Goal: Task Accomplishment & Management: Use online tool/utility

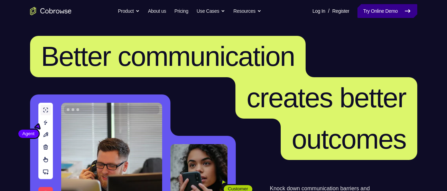
click at [363, 17] on link "Try Online Demo" at bounding box center [386, 11] width 59 height 14
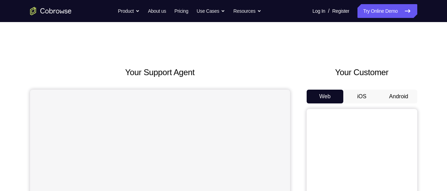
click at [393, 96] on button "Android" at bounding box center [398, 97] width 37 height 14
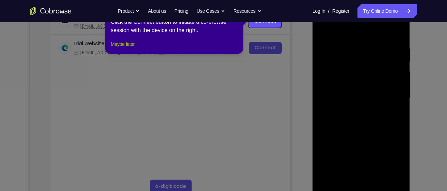
click at [132, 48] on button "Maybe later" at bounding box center [123, 44] width 24 height 8
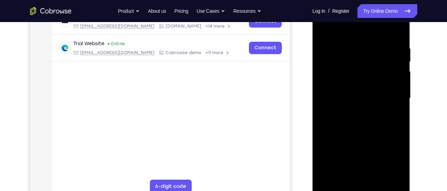
scroll to position [150, 0]
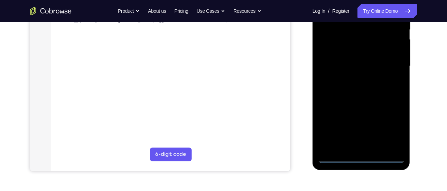
click at [361, 162] on div at bounding box center [361, 66] width 87 height 193
click at [361, 159] on div at bounding box center [361, 66] width 87 height 193
click at [393, 121] on div at bounding box center [361, 66] width 87 height 193
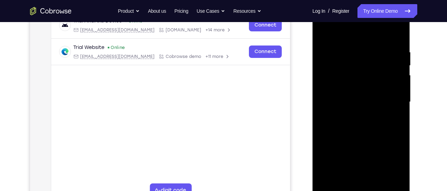
scroll to position [114, 0]
click at [388, 159] on div at bounding box center [361, 102] width 87 height 193
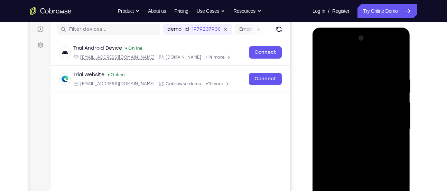
scroll to position [86, 0]
click at [368, 68] on div at bounding box center [361, 129] width 87 height 193
click at [388, 125] on div at bounding box center [361, 129] width 87 height 193
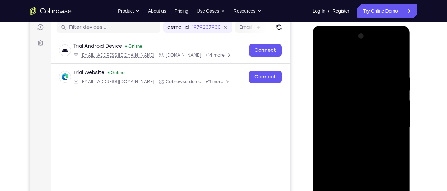
click at [350, 141] on div at bounding box center [361, 127] width 87 height 193
click at [340, 121] on div at bounding box center [361, 127] width 87 height 193
click at [340, 114] on div at bounding box center [361, 127] width 87 height 193
click at [334, 125] on div at bounding box center [361, 127] width 87 height 193
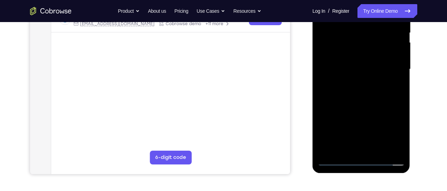
scroll to position [148, 0]
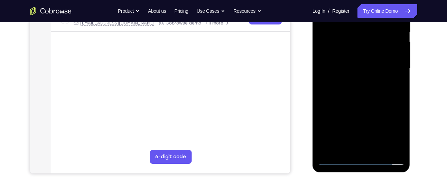
click at [351, 92] on div at bounding box center [361, 68] width 87 height 193
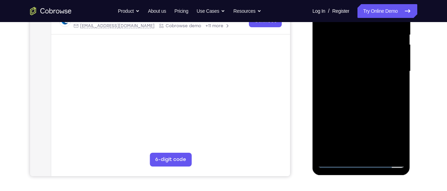
click at [355, 92] on div at bounding box center [361, 71] width 87 height 193
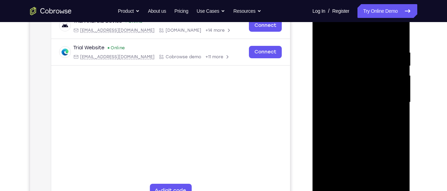
scroll to position [114, 0]
click at [397, 40] on div at bounding box center [361, 102] width 87 height 193
click at [351, 47] on div at bounding box center [361, 102] width 87 height 193
click at [397, 81] on div at bounding box center [361, 102] width 87 height 193
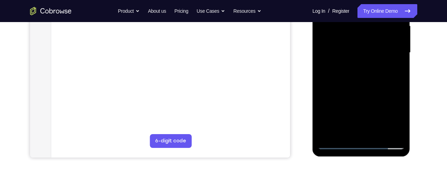
scroll to position [164, 0]
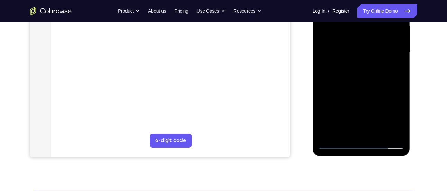
click at [388, 130] on div at bounding box center [361, 52] width 87 height 193
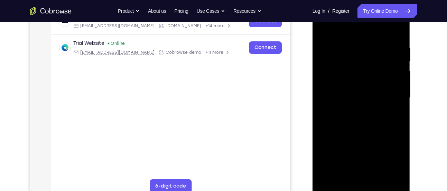
scroll to position [117, 0]
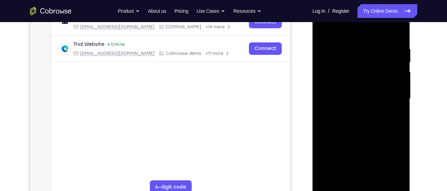
click at [397, 84] on div at bounding box center [361, 98] width 87 height 193
click at [327, 77] on div at bounding box center [361, 98] width 87 height 193
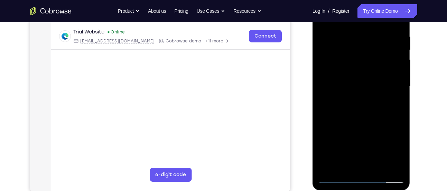
scroll to position [130, 0]
click at [396, 64] on div at bounding box center [361, 86] width 87 height 193
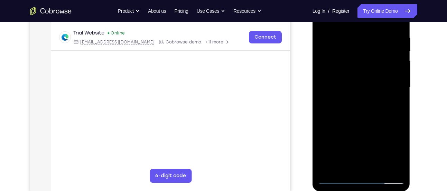
scroll to position [129, 0]
click at [332, 98] on div at bounding box center [361, 87] width 87 height 193
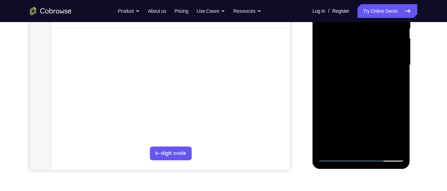
scroll to position [152, 0]
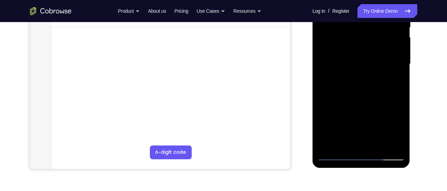
click at [350, 143] on div at bounding box center [361, 64] width 87 height 193
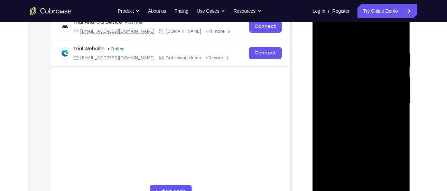
scroll to position [112, 0]
click at [359, 82] on div at bounding box center [361, 103] width 87 height 193
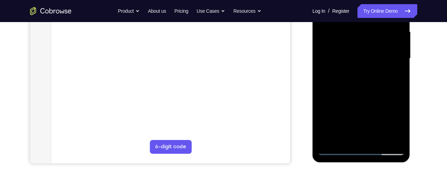
scroll to position [158, 0]
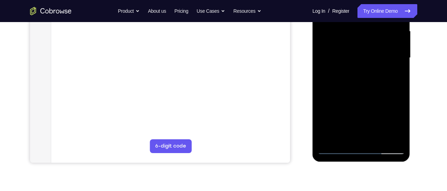
click at [374, 133] on div at bounding box center [361, 57] width 87 height 193
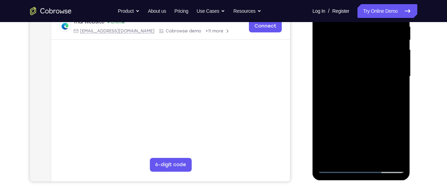
scroll to position [138, 0]
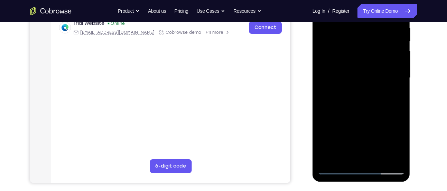
click at [392, 154] on div at bounding box center [361, 77] width 87 height 193
click at [400, 93] on div at bounding box center [361, 77] width 87 height 193
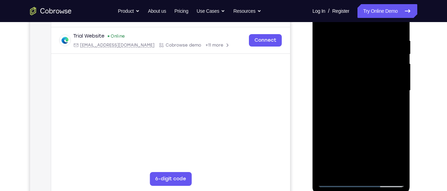
scroll to position [124, 0]
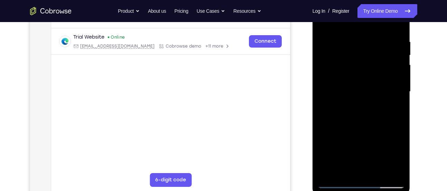
click at [397, 96] on div at bounding box center [361, 91] width 87 height 193
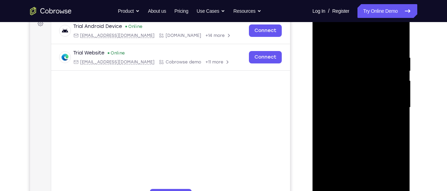
scroll to position [108, 0]
click at [395, 102] on div at bounding box center [361, 107] width 87 height 193
click at [395, 111] on div at bounding box center [361, 107] width 87 height 193
click at [394, 110] on div at bounding box center [361, 107] width 87 height 193
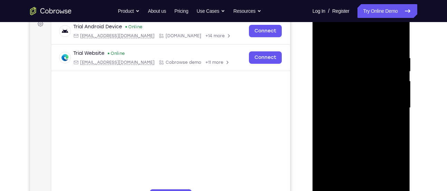
click at [394, 98] on div at bounding box center [361, 107] width 87 height 193
click at [318, 112] on div at bounding box center [361, 107] width 87 height 193
drag, startPoint x: 389, startPoint y: 103, endPoint x: 339, endPoint y: 105, distance: 50.1
click at [339, 105] on div at bounding box center [361, 107] width 87 height 193
drag, startPoint x: 389, startPoint y: 96, endPoint x: 332, endPoint y: 105, distance: 57.1
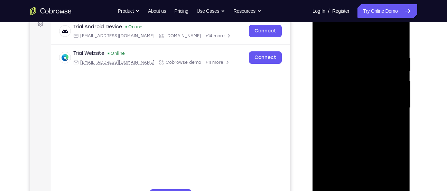
click at [332, 105] on div at bounding box center [361, 107] width 87 height 193
click at [395, 40] on div at bounding box center [361, 107] width 87 height 193
click at [398, 37] on div at bounding box center [361, 107] width 87 height 193
click at [322, 39] on div at bounding box center [361, 107] width 87 height 193
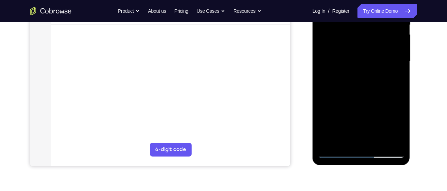
scroll to position [155, 0]
click at [376, 140] on div at bounding box center [361, 60] width 87 height 193
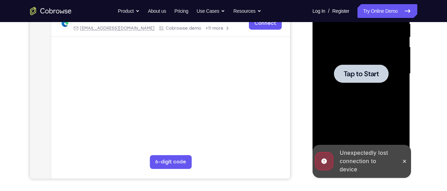
scroll to position [141, 0]
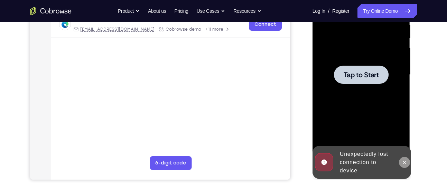
click at [399, 161] on button at bounding box center [404, 162] width 11 height 11
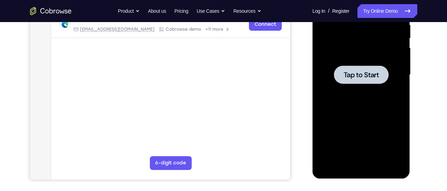
click at [370, 100] on div at bounding box center [361, 74] width 87 height 193
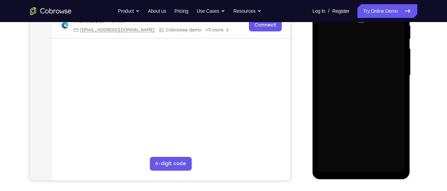
scroll to position [142, 0]
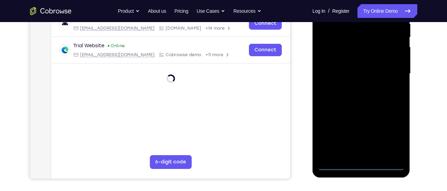
click at [362, 167] on div at bounding box center [361, 73] width 87 height 193
click at [387, 136] on div at bounding box center [361, 73] width 87 height 193
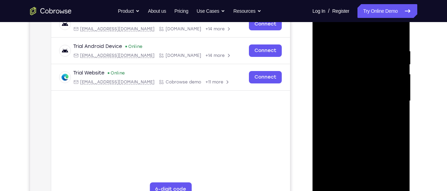
scroll to position [115, 0]
click at [346, 33] on div at bounding box center [361, 101] width 87 height 193
click at [389, 101] on div at bounding box center [361, 101] width 87 height 193
click at [358, 115] on div at bounding box center [361, 101] width 87 height 193
click at [351, 95] on div at bounding box center [361, 101] width 87 height 193
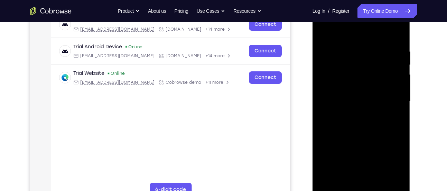
click at [350, 90] on div at bounding box center [361, 101] width 87 height 193
click at [332, 100] on div at bounding box center [361, 101] width 87 height 193
click at [325, 122] on div at bounding box center [361, 101] width 87 height 193
click at [353, 119] on div at bounding box center [361, 101] width 87 height 193
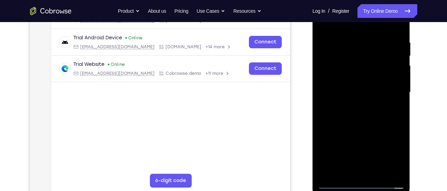
scroll to position [124, 0]
click at [375, 126] on div at bounding box center [361, 92] width 87 height 193
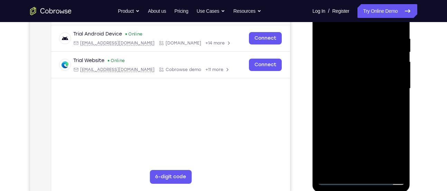
scroll to position [128, 0]
click at [374, 170] on div at bounding box center [361, 88] width 87 height 193
click at [351, 128] on div at bounding box center [361, 88] width 87 height 193
click at [355, 108] on div at bounding box center [361, 88] width 87 height 193
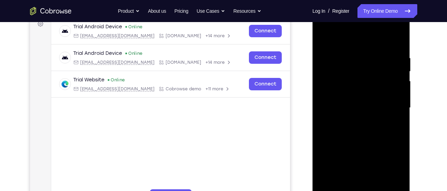
scroll to position [103, 0]
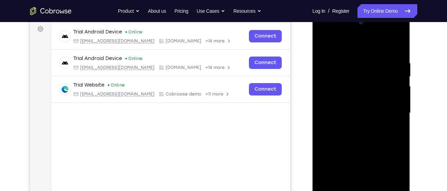
click at [321, 43] on div at bounding box center [361, 113] width 87 height 193
click at [347, 54] on div at bounding box center [361, 113] width 87 height 193
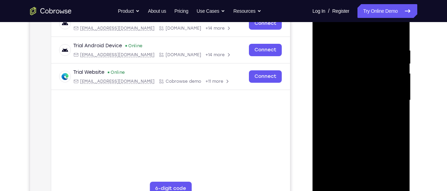
click at [395, 104] on div at bounding box center [361, 100] width 87 height 193
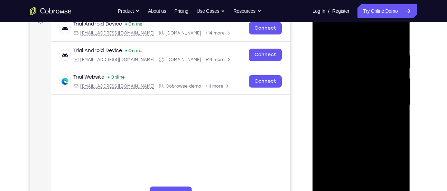
scroll to position [110, 0]
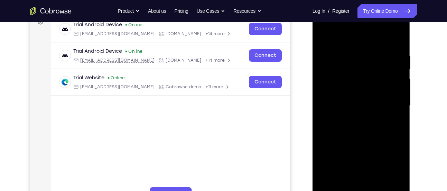
click at [400, 104] on div at bounding box center [361, 105] width 87 height 193
click at [396, 102] on div at bounding box center [361, 105] width 87 height 193
click at [395, 101] on div at bounding box center [361, 105] width 87 height 193
click at [331, 96] on div at bounding box center [361, 105] width 87 height 193
drag, startPoint x: 367, startPoint y: 115, endPoint x: 385, endPoint y: 113, distance: 18.1
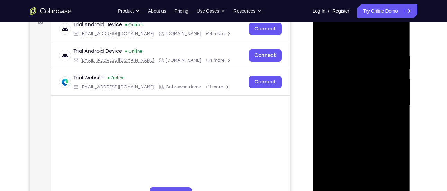
click at [385, 113] on div at bounding box center [361, 105] width 87 height 193
click at [391, 105] on div at bounding box center [361, 105] width 87 height 193
click at [390, 102] on div at bounding box center [361, 105] width 87 height 193
drag, startPoint x: 390, startPoint y: 105, endPoint x: 322, endPoint y: 104, distance: 68.1
click at [322, 104] on div at bounding box center [361, 105] width 87 height 193
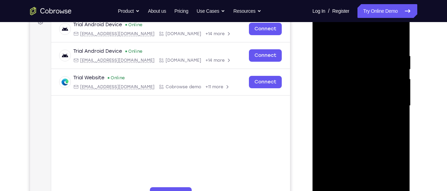
drag, startPoint x: 391, startPoint y: 113, endPoint x: 331, endPoint y: 114, distance: 60.1
click at [331, 114] on div at bounding box center [361, 105] width 87 height 193
drag, startPoint x: 394, startPoint y: 111, endPoint x: 348, endPoint y: 116, distance: 47.0
click at [348, 116] on div at bounding box center [361, 105] width 87 height 193
click at [386, 94] on div at bounding box center [361, 105] width 87 height 193
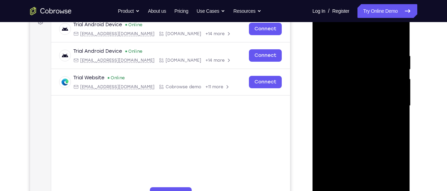
click at [388, 97] on div at bounding box center [361, 105] width 87 height 193
click at [390, 97] on div at bounding box center [361, 105] width 87 height 193
drag, startPoint x: 390, startPoint y: 97, endPoint x: 315, endPoint y: 93, distance: 75.1
click at [315, 93] on div at bounding box center [361, 107] width 98 height 206
drag, startPoint x: 373, startPoint y: 93, endPoint x: 329, endPoint y: 91, distance: 43.6
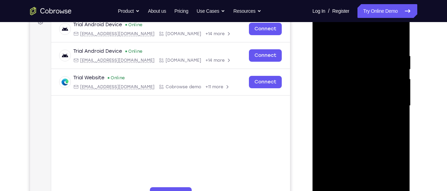
click at [329, 91] on div at bounding box center [361, 105] width 87 height 193
drag, startPoint x: 378, startPoint y: 94, endPoint x: 344, endPoint y: 97, distance: 34.3
click at [344, 97] on div at bounding box center [361, 105] width 87 height 193
click at [394, 107] on div at bounding box center [361, 105] width 87 height 193
click at [370, 126] on div at bounding box center [361, 105] width 87 height 193
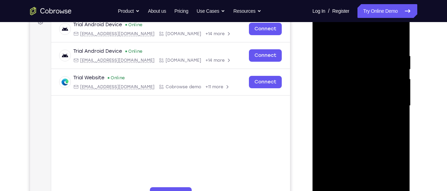
click at [393, 97] on div at bounding box center [361, 105] width 87 height 193
click at [370, 122] on div at bounding box center [361, 105] width 87 height 193
click at [389, 115] on div at bounding box center [361, 105] width 87 height 193
click at [396, 36] on div at bounding box center [361, 105] width 87 height 193
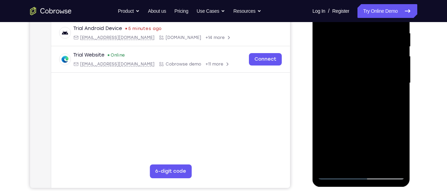
scroll to position [132, 0]
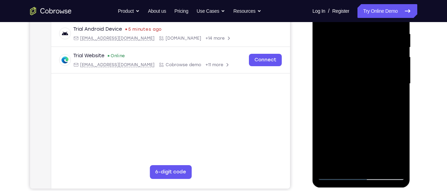
drag, startPoint x: 374, startPoint y: 121, endPoint x: 396, endPoint y: -40, distance: 162.5
click at [396, 0] on html "Online web based iOS Simulators and Android Emulators. Run iPhone, iPad, Mobile…" at bounding box center [361, 85] width 98 height 207
drag, startPoint x: 378, startPoint y: 130, endPoint x: 381, endPoint y: 68, distance: 62.3
click at [381, 68] on div at bounding box center [361, 83] width 87 height 193
click at [402, 84] on div at bounding box center [361, 83] width 87 height 193
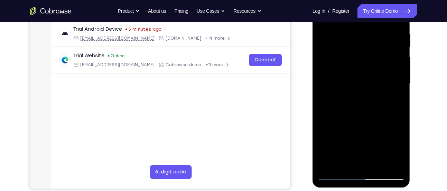
click at [401, 85] on div at bounding box center [361, 83] width 87 height 193
drag, startPoint x: 361, startPoint y: 136, endPoint x: 367, endPoint y: -16, distance: 151.8
click at [367, 0] on div at bounding box center [361, 85] width 98 height 206
drag, startPoint x: 363, startPoint y: 116, endPoint x: 366, endPoint y: -13, distance: 129.2
click at [366, 0] on div at bounding box center [361, 83] width 87 height 193
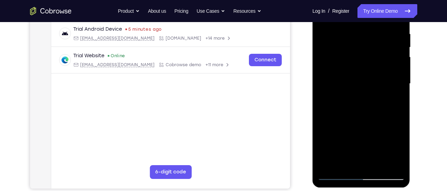
drag, startPoint x: 362, startPoint y: 124, endPoint x: 380, endPoint y: 20, distance: 105.5
click at [380, 20] on div at bounding box center [361, 83] width 87 height 193
drag, startPoint x: 367, startPoint y: 106, endPoint x: 379, endPoint y: 23, distance: 83.8
click at [379, 23] on div at bounding box center [361, 83] width 87 height 193
drag, startPoint x: 370, startPoint y: 80, endPoint x: 369, endPoint y: 6, distance: 73.6
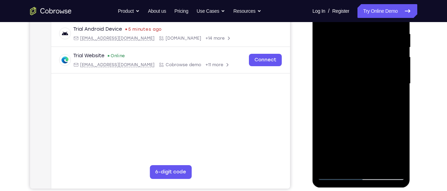
click at [369, 6] on div at bounding box center [361, 83] width 87 height 193
drag, startPoint x: 358, startPoint y: 106, endPoint x: 363, endPoint y: 35, distance: 72.0
click at [363, 35] on div at bounding box center [361, 83] width 87 height 193
drag, startPoint x: 363, startPoint y: 102, endPoint x: 373, endPoint y: 23, distance: 79.8
click at [373, 23] on div at bounding box center [361, 83] width 87 height 193
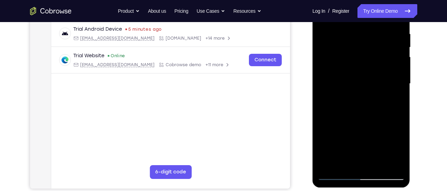
drag, startPoint x: 372, startPoint y: 116, endPoint x: 379, endPoint y: 65, distance: 51.9
click at [379, 65] on div at bounding box center [361, 83] width 87 height 193
drag, startPoint x: 362, startPoint y: 137, endPoint x: 362, endPoint y: 120, distance: 16.9
click at [362, 120] on div at bounding box center [361, 83] width 87 height 193
click at [325, 133] on div at bounding box center [361, 83] width 87 height 193
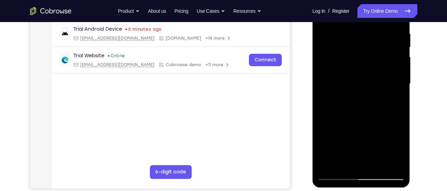
drag, startPoint x: 354, startPoint y: 146, endPoint x: 347, endPoint y: 29, distance: 117.3
click at [347, 29] on div at bounding box center [361, 83] width 87 height 193
drag, startPoint x: 352, startPoint y: 116, endPoint x: 363, endPoint y: 30, distance: 87.5
click at [363, 30] on div at bounding box center [361, 83] width 87 height 193
drag, startPoint x: 365, startPoint y: 138, endPoint x: 369, endPoint y: 9, distance: 128.6
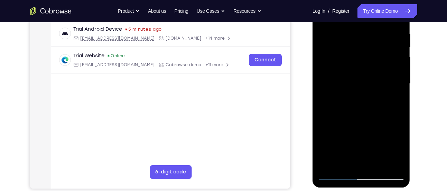
click at [369, 9] on div at bounding box center [361, 83] width 87 height 193
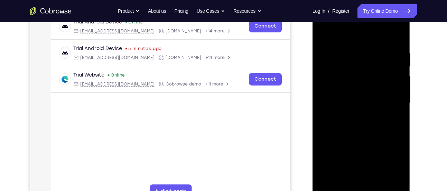
scroll to position [112, 0]
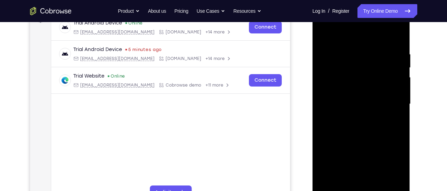
click at [401, 101] on div at bounding box center [361, 104] width 87 height 193
click at [400, 93] on div at bounding box center [361, 104] width 87 height 193
click at [400, 96] on div at bounding box center [361, 104] width 87 height 193
drag, startPoint x: 367, startPoint y: 122, endPoint x: 364, endPoint y: 51, distance: 71.2
click at [364, 51] on div at bounding box center [361, 104] width 87 height 193
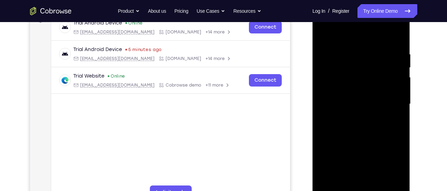
drag, startPoint x: 363, startPoint y: 129, endPoint x: 380, endPoint y: -6, distance: 136.2
click at [380, 2] on html "Online web based iOS Simulators and Android Emulators. Run iPhone, iPad, Mobile…" at bounding box center [361, 105] width 98 height 207
drag, startPoint x: 371, startPoint y: 161, endPoint x: 382, endPoint y: 43, distance: 118.7
click at [382, 43] on div at bounding box center [361, 104] width 87 height 193
drag, startPoint x: 362, startPoint y: 136, endPoint x: 375, endPoint y: 43, distance: 93.9
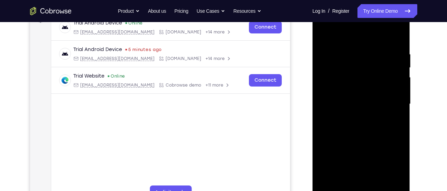
click at [375, 43] on div at bounding box center [361, 104] width 87 height 193
drag, startPoint x: 369, startPoint y: 123, endPoint x: 376, endPoint y: 59, distance: 64.7
click at [376, 59] on div at bounding box center [361, 104] width 87 height 193
drag, startPoint x: 358, startPoint y: 136, endPoint x: 366, endPoint y: 54, distance: 82.7
click at [366, 54] on div at bounding box center [361, 104] width 87 height 193
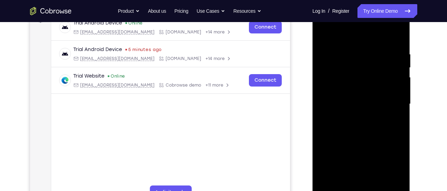
drag, startPoint x: 362, startPoint y: 121, endPoint x: 368, endPoint y: 64, distance: 57.7
click at [368, 64] on div at bounding box center [361, 104] width 87 height 193
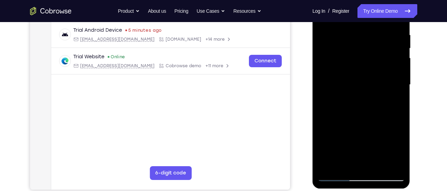
scroll to position [175, 0]
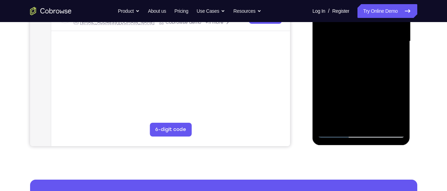
click at [341, 124] on div at bounding box center [361, 41] width 87 height 193
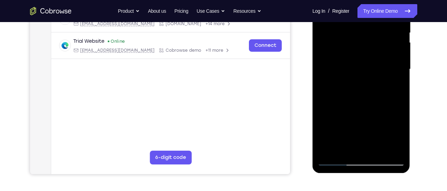
scroll to position [147, 0]
drag, startPoint x: 367, startPoint y: 134, endPoint x: 367, endPoint y: 72, distance: 62.5
click at [367, 72] on div at bounding box center [361, 68] width 87 height 193
drag, startPoint x: 356, startPoint y: 128, endPoint x: 362, endPoint y: 85, distance: 43.7
click at [362, 85] on div at bounding box center [361, 68] width 87 height 193
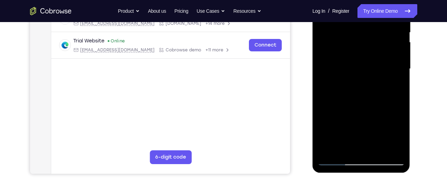
drag, startPoint x: 359, startPoint y: 124, endPoint x: 362, endPoint y: 84, distance: 39.9
click at [362, 84] on div at bounding box center [361, 68] width 87 height 193
click at [391, 33] on div at bounding box center [361, 68] width 87 height 193
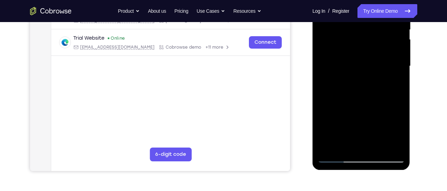
scroll to position [150, 0]
drag, startPoint x: 382, startPoint y: 114, endPoint x: 387, endPoint y: 67, distance: 46.9
click at [387, 67] on div at bounding box center [361, 66] width 87 height 193
drag, startPoint x: 375, startPoint y: 132, endPoint x: 380, endPoint y: 31, distance: 100.3
click at [380, 31] on div at bounding box center [361, 66] width 87 height 193
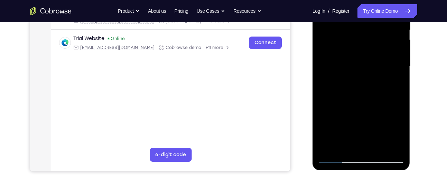
drag, startPoint x: 350, startPoint y: 112, endPoint x: 370, endPoint y: 25, distance: 88.7
click at [370, 25] on div at bounding box center [361, 66] width 87 height 193
drag, startPoint x: 368, startPoint y: 110, endPoint x: 372, endPoint y: 30, distance: 79.3
click at [372, 30] on div at bounding box center [361, 66] width 87 height 193
drag, startPoint x: 369, startPoint y: 120, endPoint x: 391, endPoint y: 54, distance: 69.9
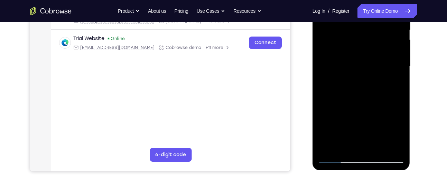
click at [391, 54] on div at bounding box center [361, 66] width 87 height 193
drag, startPoint x: 370, startPoint y: 108, endPoint x: 381, endPoint y: 45, distance: 63.9
click at [381, 45] on div at bounding box center [361, 66] width 87 height 193
drag, startPoint x: 372, startPoint y: 108, endPoint x: 375, endPoint y: 92, distance: 16.5
click at [375, 92] on div at bounding box center [361, 66] width 87 height 193
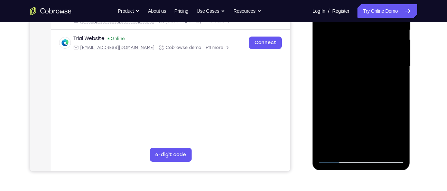
drag, startPoint x: 375, startPoint y: 128, endPoint x: 378, endPoint y: 92, distance: 36.1
click at [378, 92] on div at bounding box center [361, 66] width 87 height 193
drag, startPoint x: 379, startPoint y: 123, endPoint x: 382, endPoint y: 47, distance: 76.8
click at [382, 47] on div at bounding box center [361, 66] width 87 height 193
drag, startPoint x: 371, startPoint y: 96, endPoint x: 365, endPoint y: 42, distance: 55.0
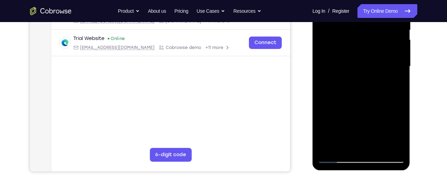
click at [365, 42] on div at bounding box center [361, 66] width 87 height 193
drag, startPoint x: 369, startPoint y: 56, endPoint x: 367, endPoint y: 103, distance: 46.7
click at [367, 103] on div at bounding box center [361, 66] width 87 height 193
click at [403, 84] on div at bounding box center [361, 66] width 87 height 193
click at [402, 86] on div at bounding box center [361, 66] width 87 height 193
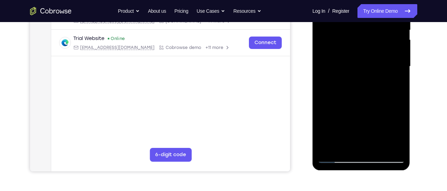
click at [402, 84] on div at bounding box center [361, 66] width 87 height 193
drag, startPoint x: 359, startPoint y: 126, endPoint x: 360, endPoint y: 76, distance: 50.1
click at [360, 76] on div at bounding box center [361, 66] width 87 height 193
drag, startPoint x: 373, startPoint y: 105, endPoint x: 384, endPoint y: 40, distance: 65.8
click at [384, 40] on div at bounding box center [361, 66] width 87 height 193
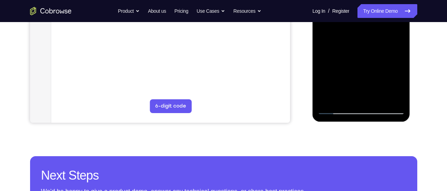
scroll to position [200, 0]
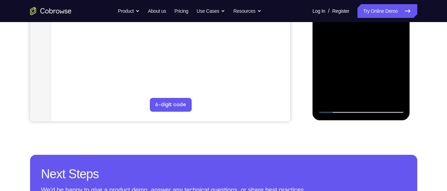
click at [395, 98] on div at bounding box center [361, 16] width 87 height 193
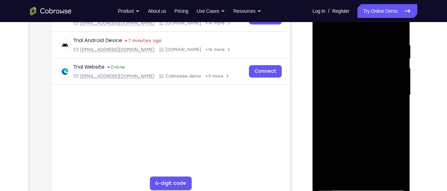
scroll to position [121, 0]
click at [322, 25] on div at bounding box center [361, 95] width 87 height 193
drag, startPoint x: 367, startPoint y: 141, endPoint x: 378, endPoint y: -5, distance: 146.5
click at [378, 0] on div at bounding box center [361, 97] width 98 height 206
click at [333, 158] on div at bounding box center [361, 95] width 87 height 193
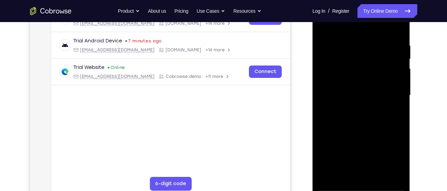
click at [363, 109] on div at bounding box center [361, 95] width 87 height 193
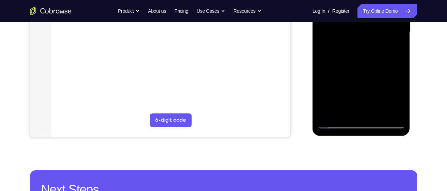
scroll to position [186, 0]
